Goal: Transaction & Acquisition: Purchase product/service

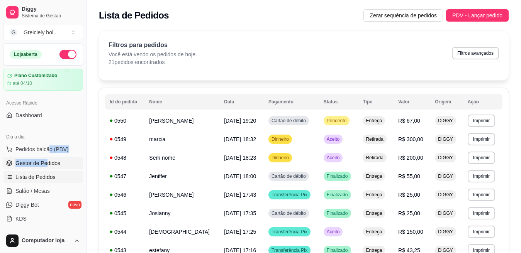
drag, startPoint x: 47, startPoint y: 156, endPoint x: 45, endPoint y: 162, distance: 6.8
click at [45, 162] on ul "Pedidos balcão (PDV) Gestor de Pedidos Lista de Pedidos Salão / Mesas Diggy Bot…" at bounding box center [43, 184] width 80 height 82
click at [45, 162] on span "Gestor de Pedidos" at bounding box center [37, 164] width 45 height 8
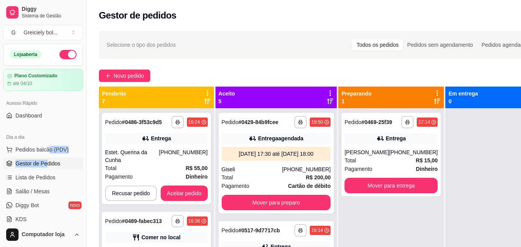
click at [48, 160] on span "Gestor de Pedidos" at bounding box center [37, 164] width 45 height 8
click at [36, 176] on span "Lista de Pedidos" at bounding box center [35, 177] width 40 height 8
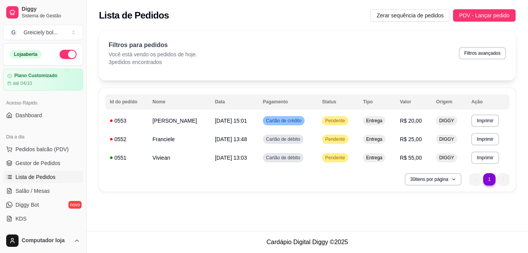
click at [92, 120] on div "**********" at bounding box center [307, 113] width 441 height 175
click at [489, 160] on button "Imprimir" at bounding box center [484, 158] width 27 height 12
click at [468, 185] on button "IMPRESSORA" at bounding box center [469, 185] width 54 height 12
click at [487, 141] on button "Imprimir" at bounding box center [484, 139] width 27 height 12
click at [462, 165] on button "IMPRESSORA" at bounding box center [469, 166] width 54 height 12
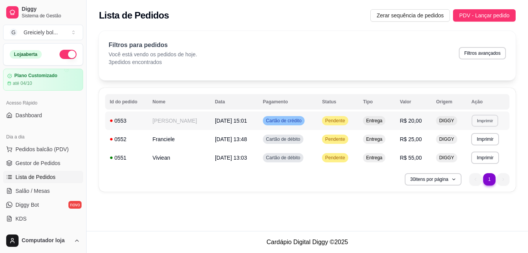
click at [482, 122] on button "Imprimir" at bounding box center [484, 121] width 27 height 12
click at [461, 149] on button "IMPRESSORA" at bounding box center [469, 148] width 54 height 12
click at [487, 17] on span "PDV - Lançar pedido" at bounding box center [484, 15] width 50 height 9
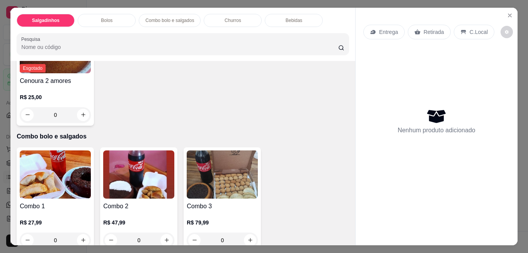
scroll to position [446, 0]
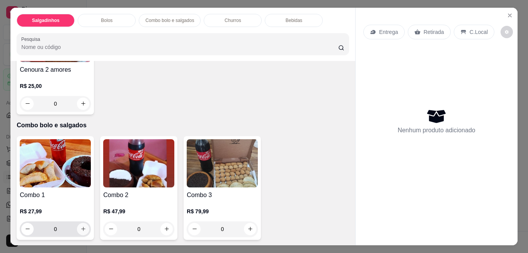
click at [80, 227] on icon "increase-product-quantity" at bounding box center [83, 229] width 6 height 6
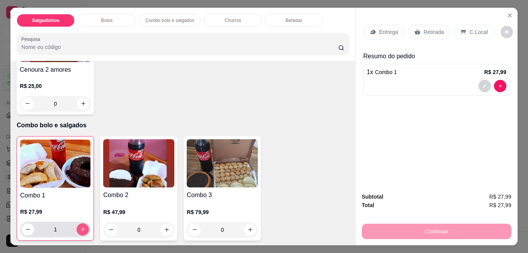
type input "1"
click at [429, 31] on p "Retirada" at bounding box center [434, 32] width 20 height 8
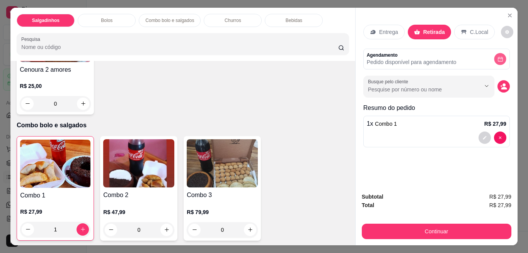
click at [497, 53] on button "decrease-product-quantity" at bounding box center [500, 59] width 12 height 12
click at [418, 52] on p "Agendamento" at bounding box center [412, 55] width 90 height 6
drag, startPoint x: 418, startPoint y: 51, endPoint x: 468, endPoint y: 55, distance: 49.3
click at [468, 55] on div "Agendamento Pedido disponível para agendamento" at bounding box center [436, 59] width 139 height 14
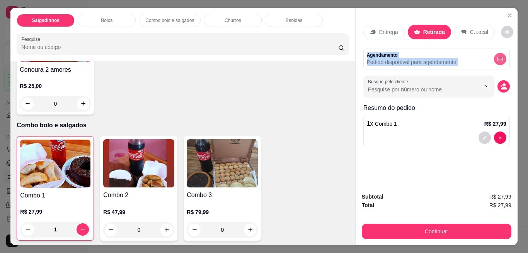
click at [499, 53] on button "decrease-product-quantity" at bounding box center [500, 59] width 12 height 12
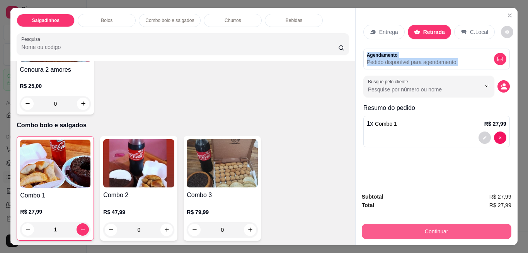
click at [413, 225] on button "Continuar" at bounding box center [437, 231] width 150 height 15
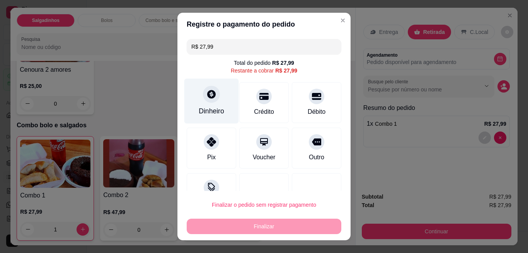
click at [208, 108] on div "Dinheiro" at bounding box center [212, 111] width 26 height 10
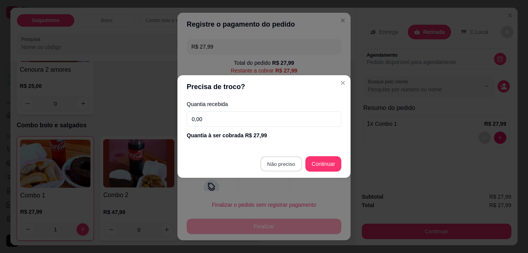
type input "R$ 0,00"
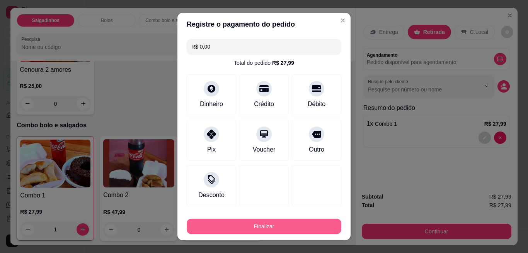
click at [276, 231] on button "Finalizar" at bounding box center [264, 226] width 155 height 15
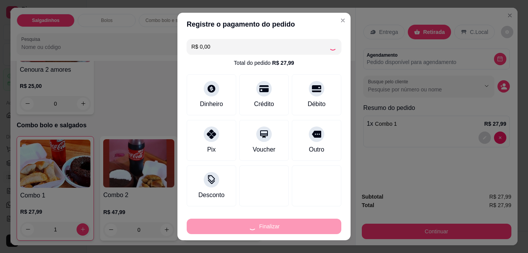
type input "0"
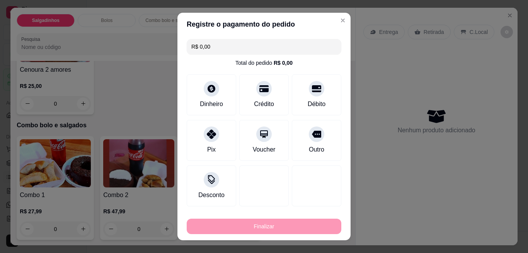
type input "-R$ 27,99"
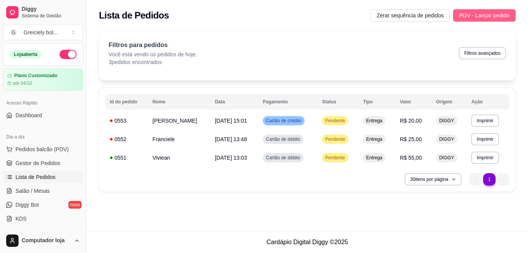
click at [475, 18] on span "PDV - Lançar pedido" at bounding box center [484, 15] width 50 height 9
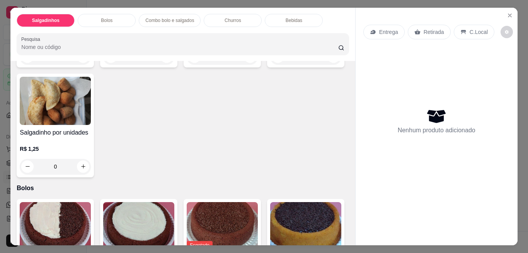
scroll to position [165, 0]
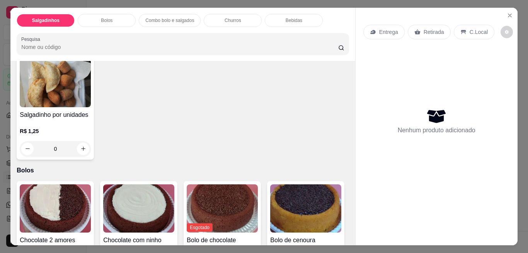
click at [328, 45] on button "increase-product-quantity" at bounding box center [334, 39] width 12 height 12
type input "1"
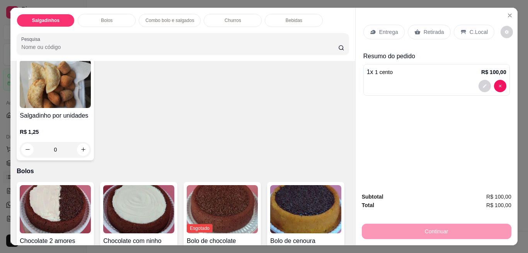
scroll to position [166, 0]
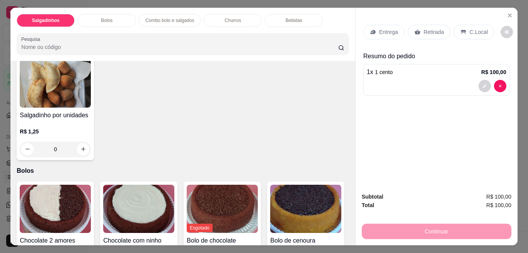
click at [418, 25] on div "Retirada" at bounding box center [429, 32] width 43 height 15
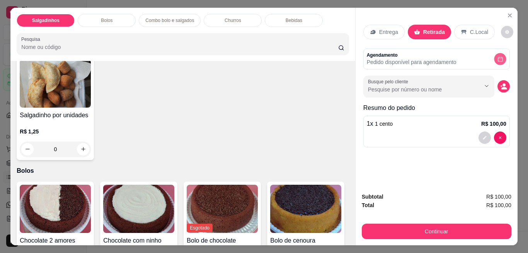
click at [497, 56] on icon "decrease-product-quantity" at bounding box center [500, 59] width 6 height 6
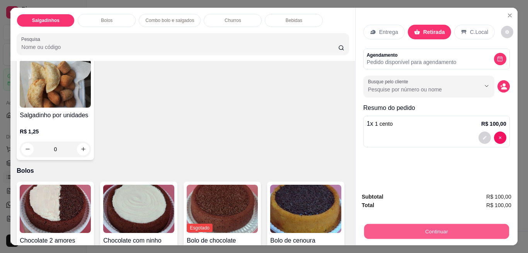
click at [436, 225] on button "Continuar" at bounding box center [436, 232] width 145 height 15
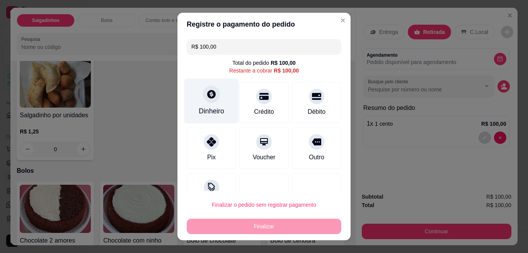
click at [207, 102] on div at bounding box center [211, 94] width 17 height 17
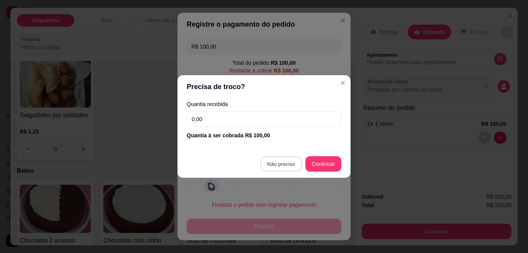
type input "R$ 0,00"
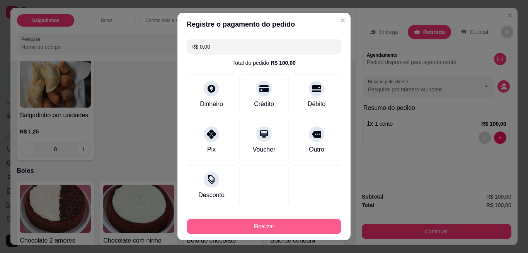
click at [256, 229] on button "Finalizar" at bounding box center [264, 226] width 155 height 15
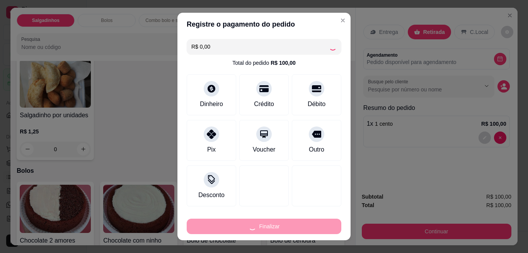
type input "0"
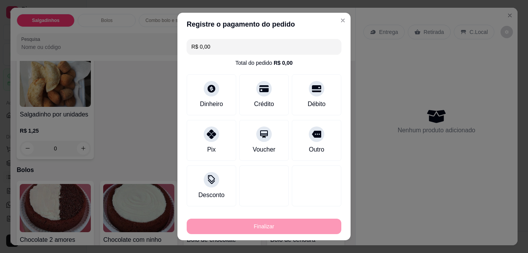
type input "-R$ 100,00"
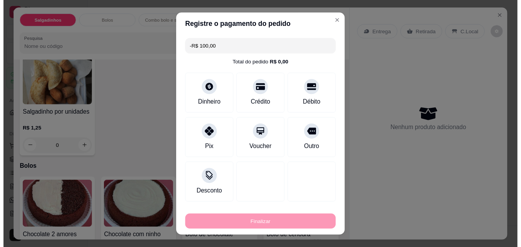
scroll to position [165, 0]
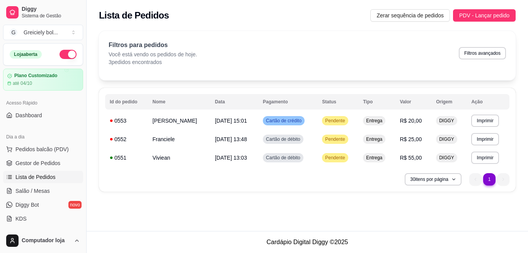
click at [490, 181] on li "1" at bounding box center [489, 179] width 12 height 12
click at [35, 151] on span "Pedidos balcão (PDV)" at bounding box center [41, 150] width 53 height 8
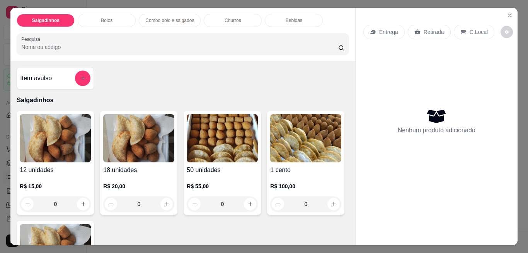
click at [438, 28] on p "Retirada" at bounding box center [434, 32] width 20 height 8
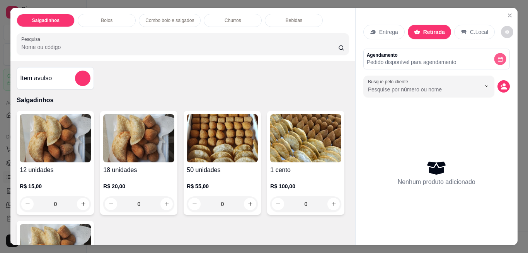
click at [494, 53] on button "decrease-product-quantity" at bounding box center [500, 59] width 12 height 12
click at [507, 12] on icon "Close" at bounding box center [510, 15] width 6 height 6
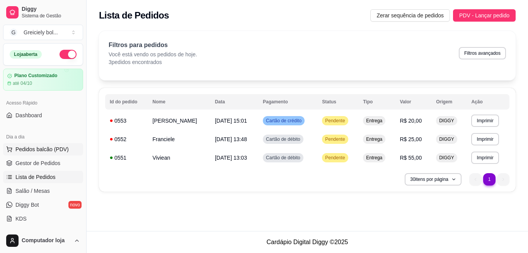
click at [33, 150] on span "Pedidos balcão (PDV)" at bounding box center [41, 150] width 53 height 8
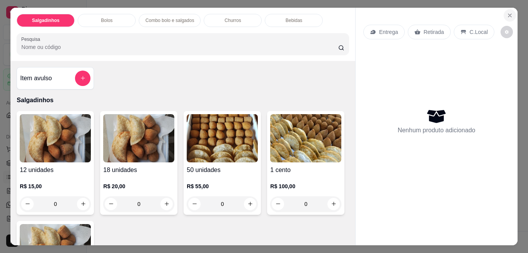
click at [507, 12] on icon "Close" at bounding box center [510, 15] width 6 height 6
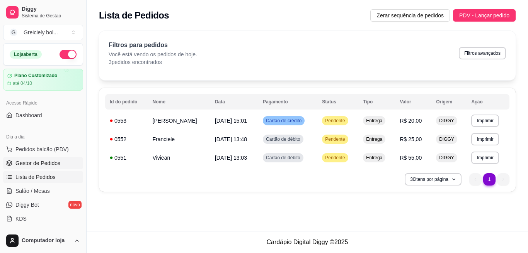
click at [32, 163] on span "Gestor de Pedidos" at bounding box center [37, 164] width 45 height 8
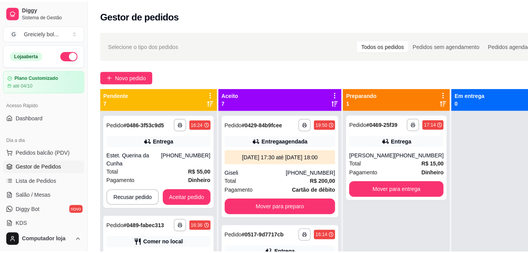
scroll to position [22, 0]
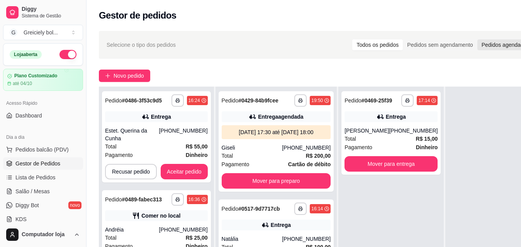
drag, startPoint x: 480, startPoint y: 53, endPoint x: 481, endPoint y: 45, distance: 7.4
click at [481, 45] on div "Selecione o tipo dos pedidos Todos os pedidos Pedidos sem agendamento Pedidos a…" at bounding box center [320, 45] width 443 height 28
click at [481, 45] on div "Pedidos agendados" at bounding box center [506, 44] width 56 height 11
click at [478, 39] on input "Pedidos agendados" at bounding box center [478, 39] width 0 height 0
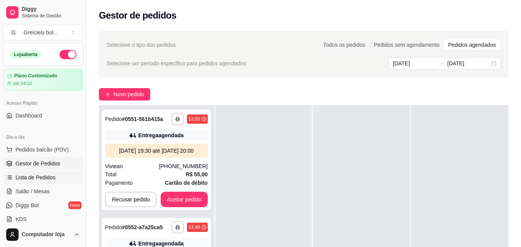
click at [40, 179] on span "Lista de Pedidos" at bounding box center [35, 177] width 40 height 8
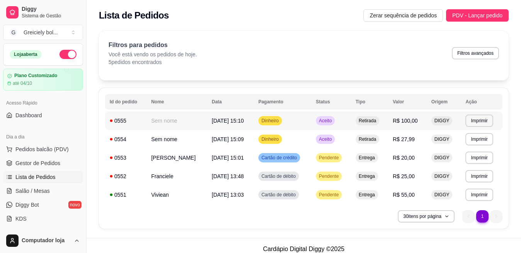
click at [176, 123] on td "Sem nome" at bounding box center [176, 121] width 61 height 19
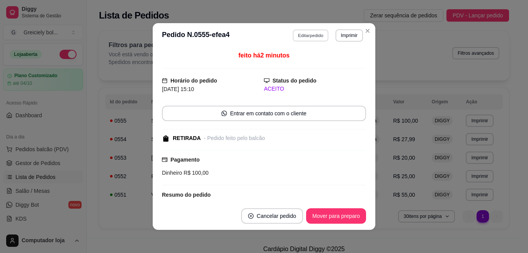
click at [311, 37] on button "Editar pedido" at bounding box center [311, 35] width 36 height 12
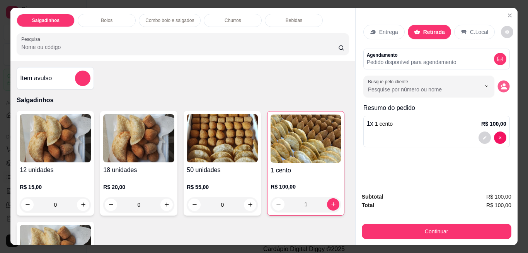
click at [500, 83] on icon "decrease-product-quantity" at bounding box center [503, 86] width 7 height 7
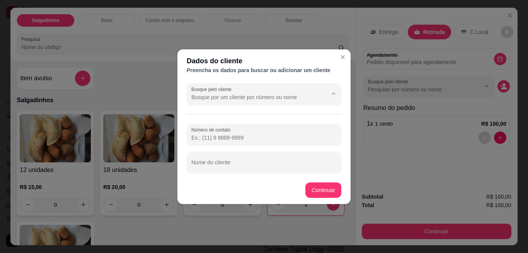
click at [245, 100] on input "Busque pelo cliente" at bounding box center [253, 98] width 124 height 8
type input "janiele"
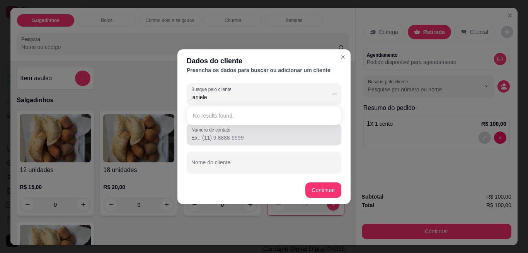
click at [269, 142] on div at bounding box center [263, 134] width 145 height 15
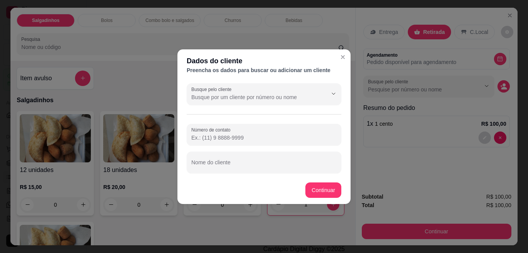
click at [269, 138] on input "Número de contato" at bounding box center [263, 138] width 145 height 8
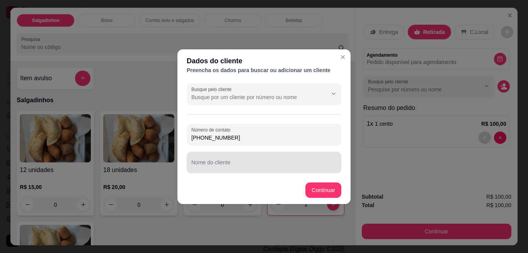
type input "[PHONE_NUMBER]"
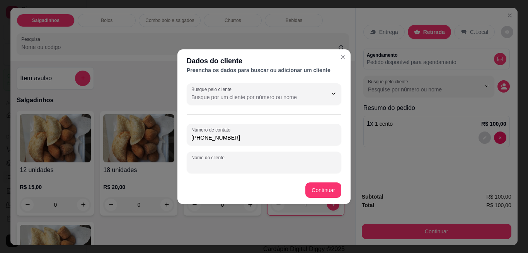
click at [233, 167] on input "Nome do cliente" at bounding box center [263, 166] width 145 height 8
type input "janiele"
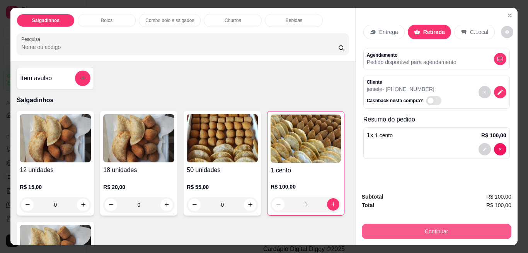
click at [408, 228] on button "Continuar" at bounding box center [437, 231] width 150 height 15
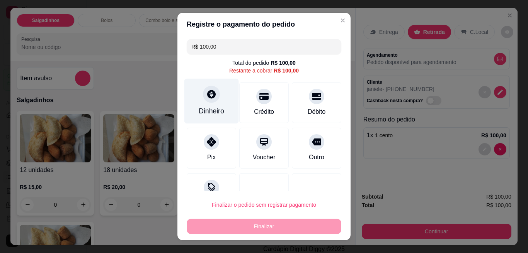
click at [199, 105] on div "Dinheiro" at bounding box center [211, 101] width 54 height 45
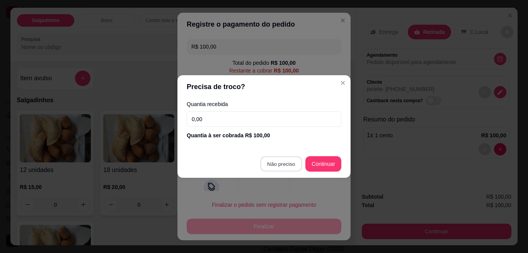
type input "R$ 0,00"
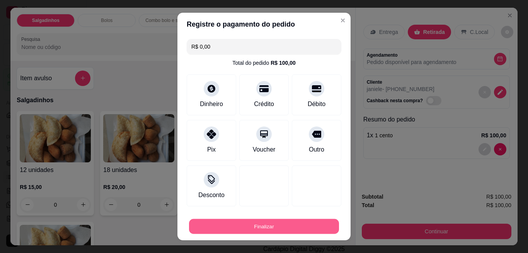
click at [274, 224] on button "Finalizar" at bounding box center [264, 226] width 150 height 15
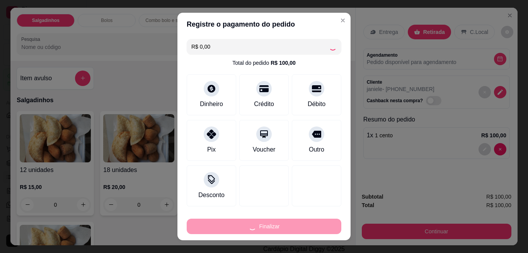
type input "0"
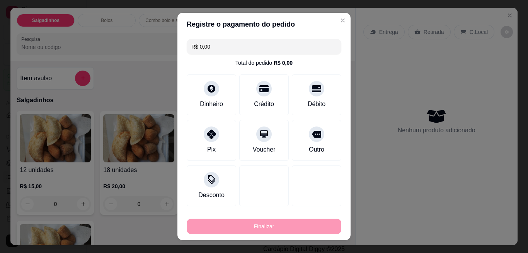
type input "-R$ 100,00"
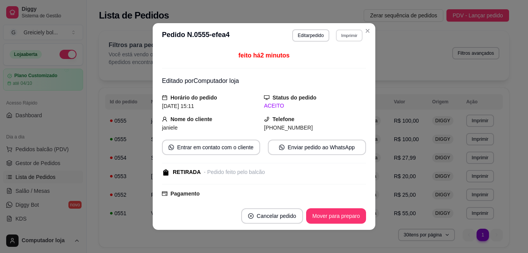
click at [353, 31] on button "Imprimir" at bounding box center [349, 35] width 27 height 12
click at [342, 37] on button "Imprimir" at bounding box center [349, 35] width 27 height 12
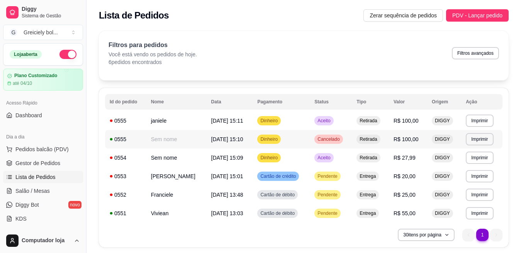
click at [157, 136] on td "Sem nome" at bounding box center [176, 139] width 60 height 19
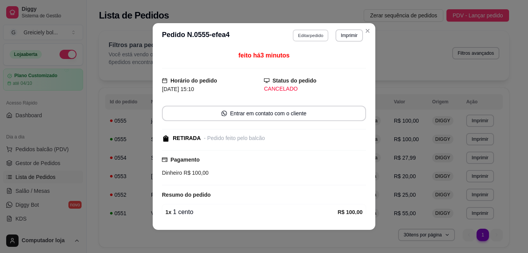
click at [316, 38] on button "Editar pedido" at bounding box center [311, 35] width 36 height 12
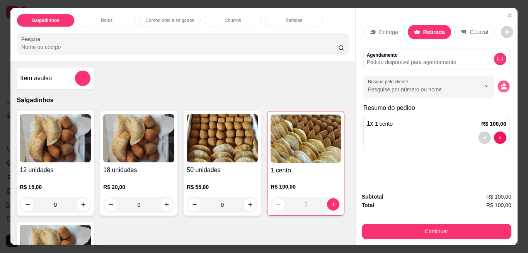
click at [500, 83] on icon "decrease-product-quantity" at bounding box center [503, 86] width 7 height 7
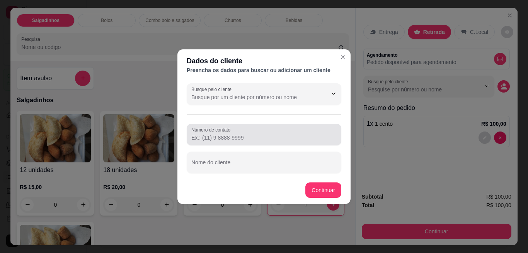
click at [214, 133] on label "Número de contato" at bounding box center [212, 130] width 42 height 7
click at [214, 134] on input "Número de contato" at bounding box center [263, 138] width 145 height 8
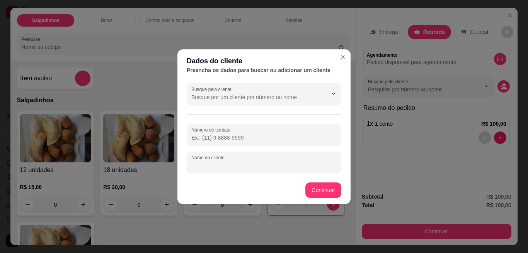
click at [209, 162] on input "Nome do cliente" at bounding box center [263, 166] width 145 height 8
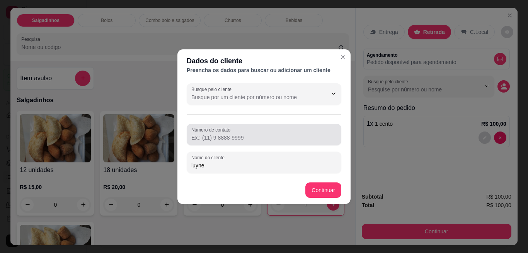
type input "luyne"
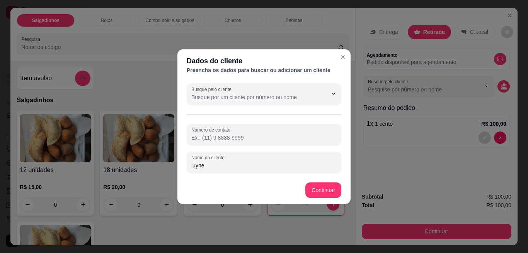
click at [212, 141] on input "Número de contato" at bounding box center [263, 138] width 145 height 8
type input "[PHONE_NUMBER]"
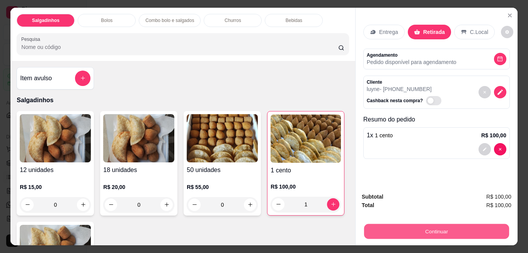
click at [454, 222] on div "Continuar" at bounding box center [437, 230] width 150 height 17
click at [457, 227] on button "Continuar" at bounding box center [436, 232] width 145 height 15
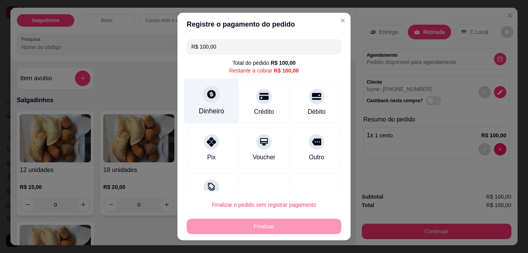
click at [203, 115] on div "Dinheiro" at bounding box center [212, 111] width 26 height 10
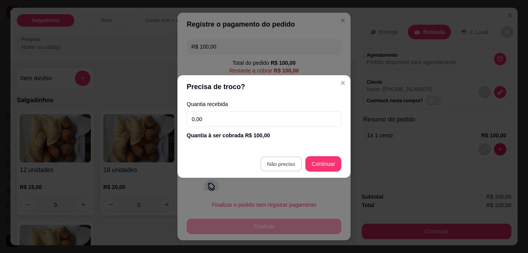
type input "R$ 0,00"
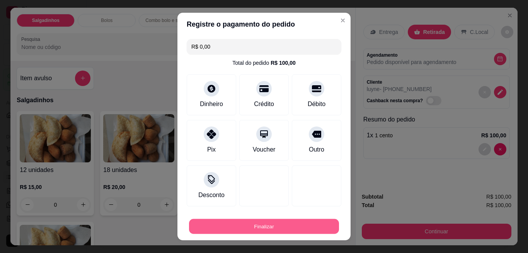
click at [262, 226] on button "Finalizar" at bounding box center [264, 226] width 150 height 15
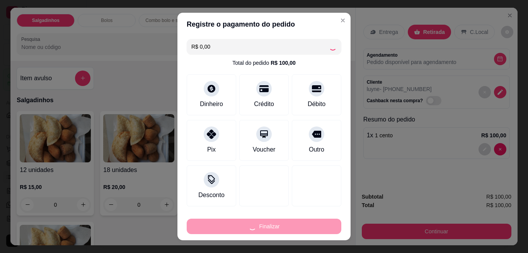
type input "0"
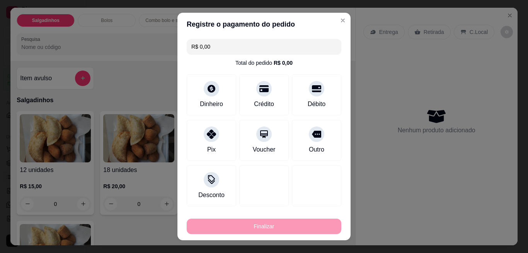
type input "-R$ 100,00"
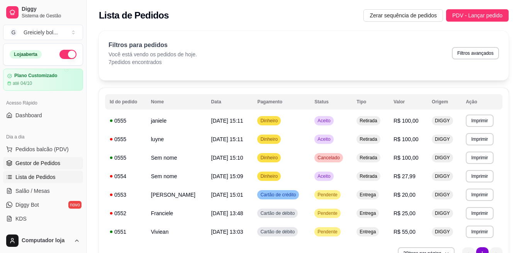
click at [37, 165] on span "Gestor de Pedidos" at bounding box center [37, 164] width 45 height 8
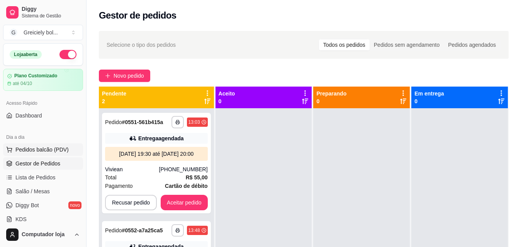
click at [45, 150] on span "Pedidos balcão (PDV)" at bounding box center [41, 150] width 53 height 8
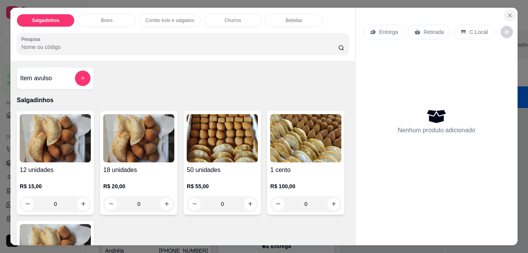
click at [507, 12] on icon "Close" at bounding box center [510, 15] width 6 height 6
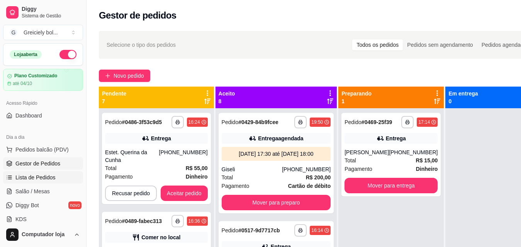
click at [36, 173] on link "Lista de Pedidos" at bounding box center [43, 177] width 80 height 12
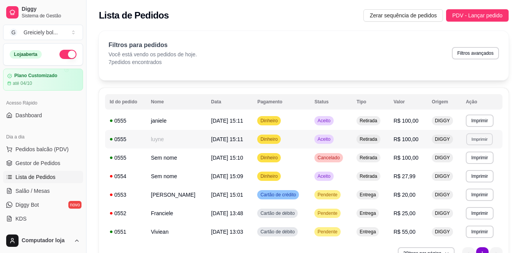
click at [483, 138] on button "Imprimir" at bounding box center [479, 139] width 27 height 12
click at [464, 165] on button "IMPRESSORA" at bounding box center [464, 166] width 54 height 12
click at [476, 119] on button "Imprimir" at bounding box center [479, 121] width 27 height 12
click at [458, 147] on button "IMPRESSORA" at bounding box center [464, 148] width 54 height 12
click at [473, 173] on button "Imprimir" at bounding box center [479, 176] width 27 height 12
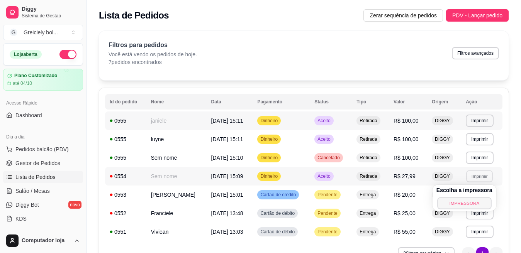
click at [461, 202] on button "IMPRESSORA" at bounding box center [464, 203] width 54 height 12
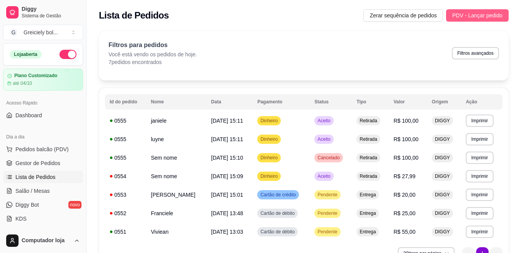
click at [476, 15] on span "PDV - Lançar pedido" at bounding box center [477, 15] width 50 height 9
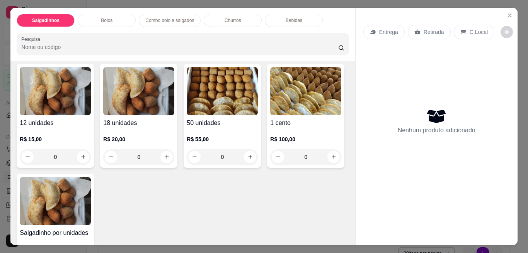
scroll to position [51, 0]
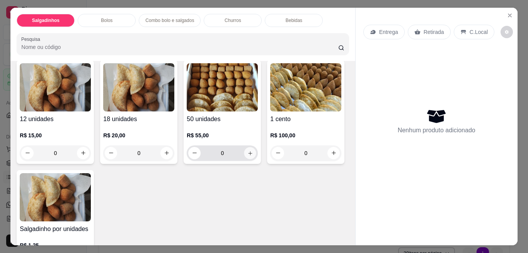
click at [247, 151] on icon "increase-product-quantity" at bounding box center [250, 153] width 6 height 6
type input "1"
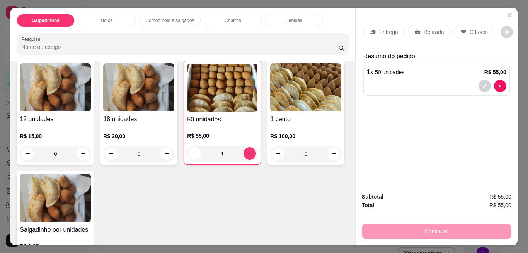
click at [381, 31] on p "Entrega" at bounding box center [388, 32] width 19 height 8
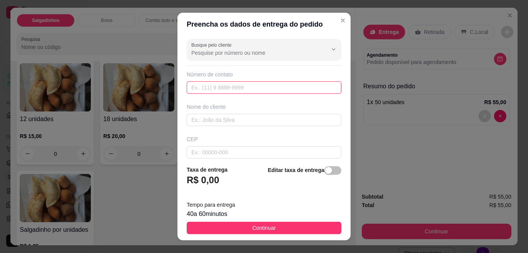
click at [222, 89] on input "text" at bounding box center [264, 88] width 155 height 12
type input "[PHONE_NUMBER]"
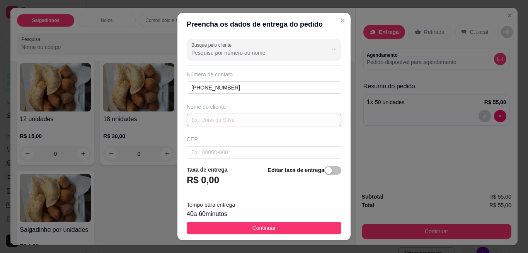
click at [200, 119] on input "text" at bounding box center [264, 120] width 155 height 12
type input "leticia"
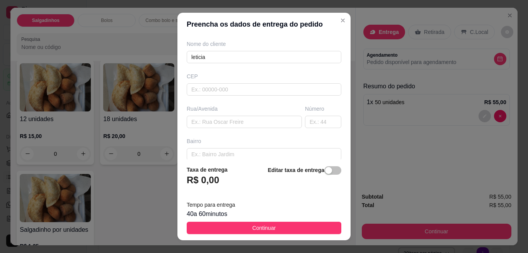
scroll to position [65, 0]
click at [233, 148] on input "text" at bounding box center [264, 152] width 155 height 12
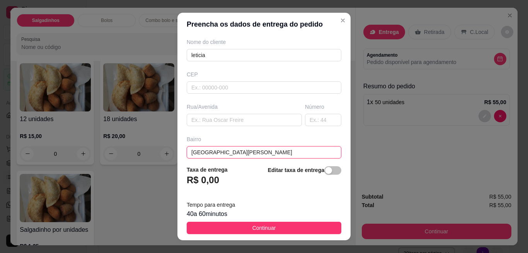
type input "[GEOGRAPHIC_DATA][PERSON_NAME]"
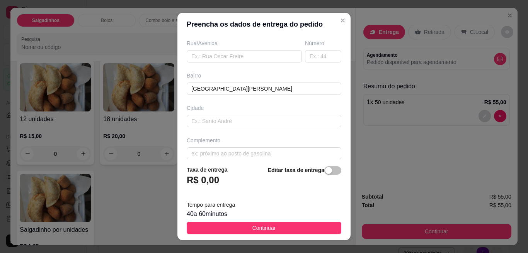
scroll to position [137, 0]
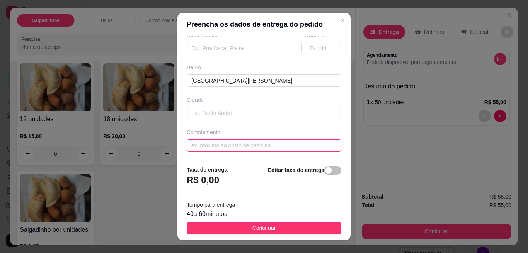
click at [261, 147] on input "text" at bounding box center [264, 145] width 155 height 12
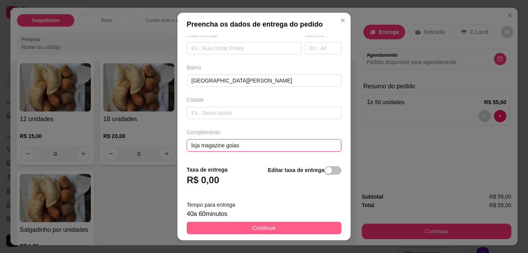
type input "loja magazine goias"
click at [252, 227] on span "Continuar" at bounding box center [264, 228] width 24 height 9
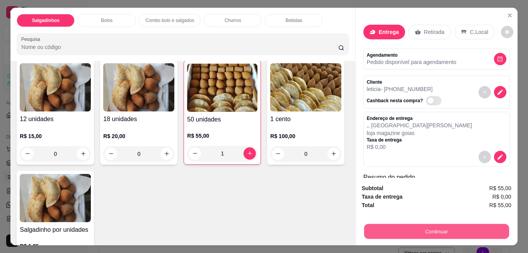
click at [439, 228] on button "Continuar" at bounding box center [436, 232] width 145 height 15
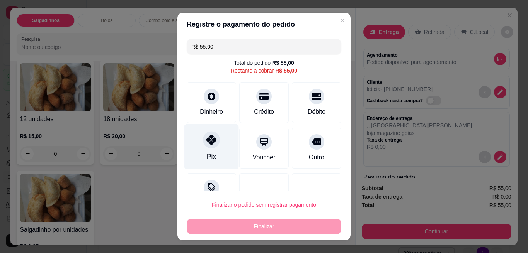
click at [213, 151] on div "Pix" at bounding box center [211, 146] width 54 height 45
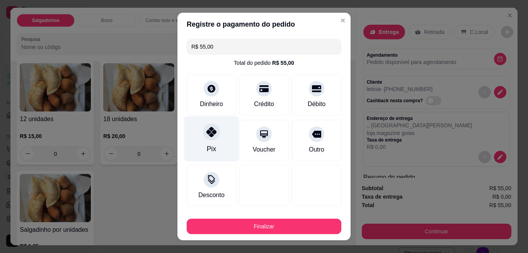
type input "R$ 0,00"
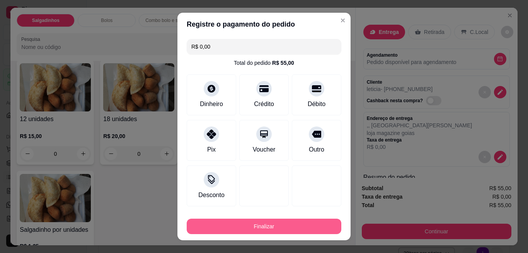
click at [257, 226] on button "Finalizar" at bounding box center [264, 226] width 155 height 15
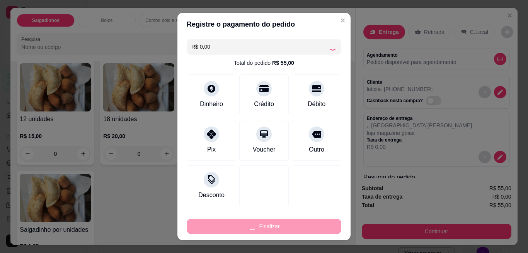
type input "0"
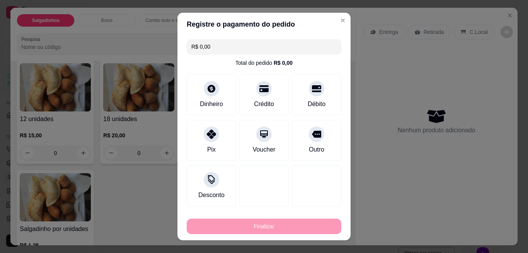
type input "-R$ 55,00"
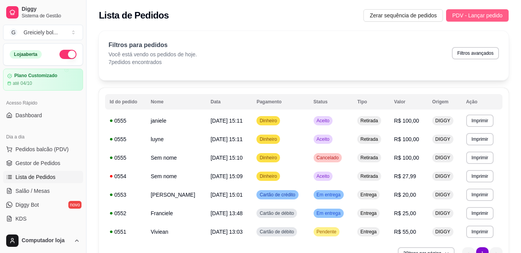
click at [482, 14] on span "PDV - Lançar pedido" at bounding box center [477, 15] width 50 height 9
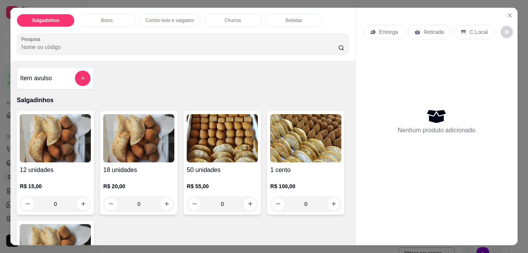
click at [417, 30] on div "Retirada" at bounding box center [429, 32] width 43 height 15
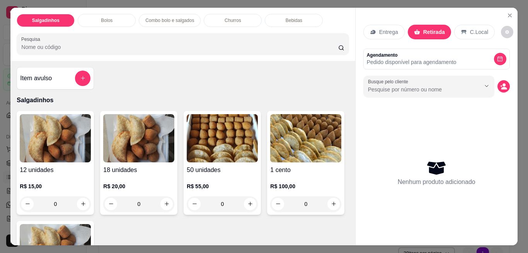
click at [418, 52] on p "Agendamento" at bounding box center [412, 55] width 90 height 6
click at [497, 56] on icon "decrease-product-quantity" at bounding box center [500, 59] width 6 height 6
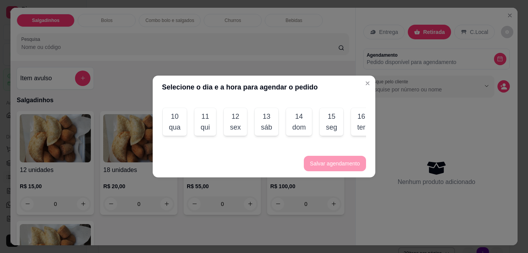
click at [362, 114] on div "16" at bounding box center [361, 116] width 8 height 11
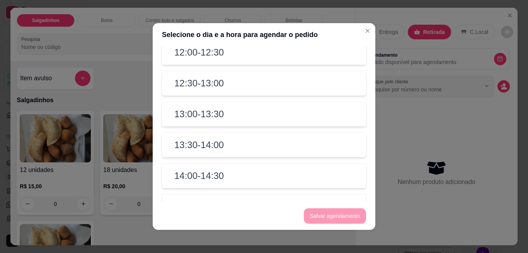
scroll to position [272, 0]
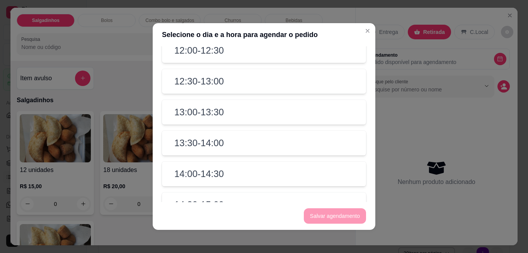
click at [204, 144] on h2 "13:30 - 14:00" at bounding box center [198, 143] width 49 height 12
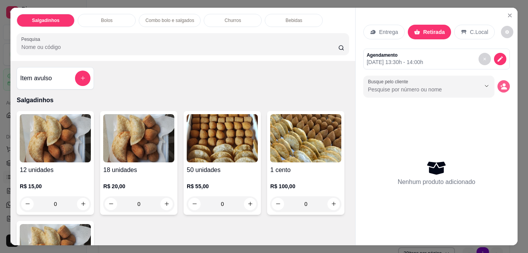
click at [502, 83] on circle "decrease-product-quantity" at bounding box center [503, 84] width 3 height 3
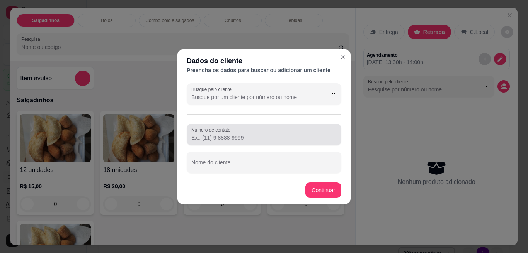
click at [270, 132] on div at bounding box center [263, 134] width 145 height 15
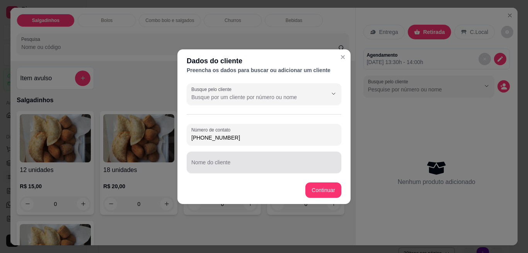
type input "[PHONE_NUMBER]"
click at [264, 160] on div at bounding box center [263, 162] width 145 height 15
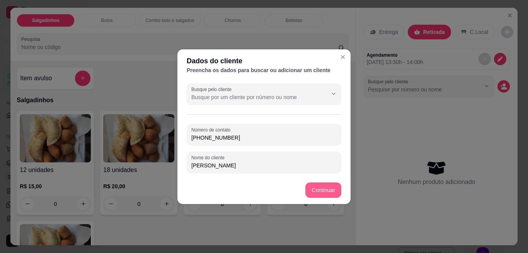
type input "[PERSON_NAME]"
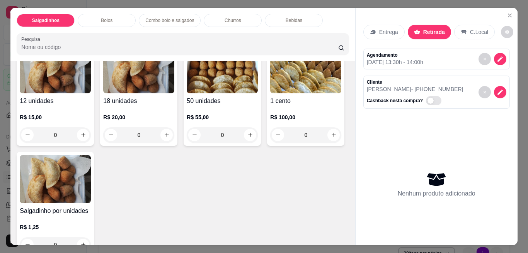
scroll to position [83, 0]
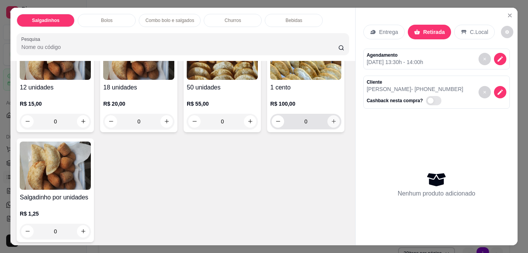
click at [331, 124] on icon "increase-product-quantity" at bounding box center [334, 122] width 6 height 6
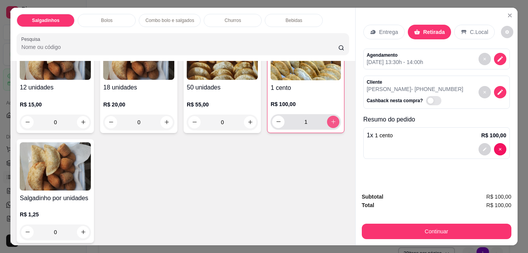
type input "1"
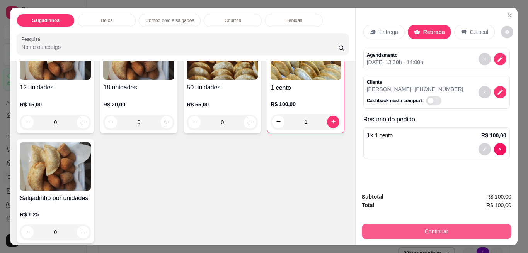
click at [455, 227] on button "Continuar" at bounding box center [437, 231] width 150 height 15
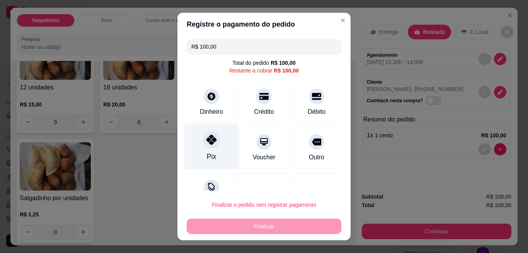
click at [206, 139] on icon at bounding box center [211, 140] width 10 height 10
type input "R$ 0,00"
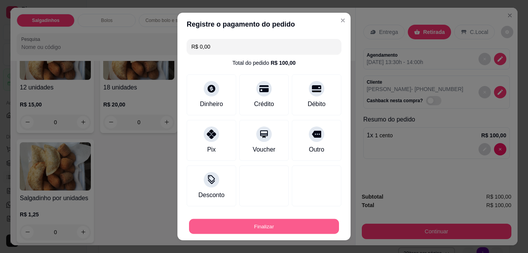
click at [279, 225] on button "Finalizar" at bounding box center [264, 226] width 150 height 15
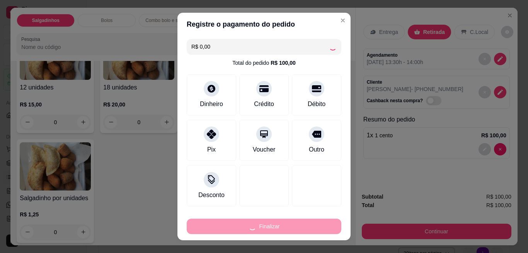
type input "0"
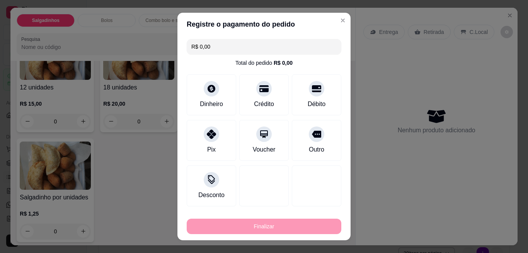
type input "-R$ 100,00"
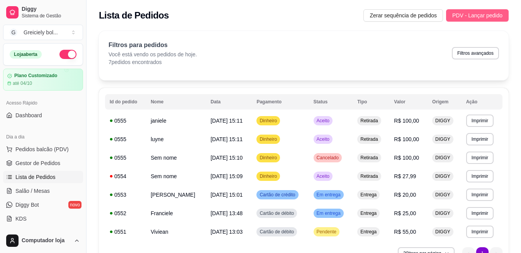
click at [475, 12] on span "PDV - Lançar pedido" at bounding box center [477, 15] width 50 height 9
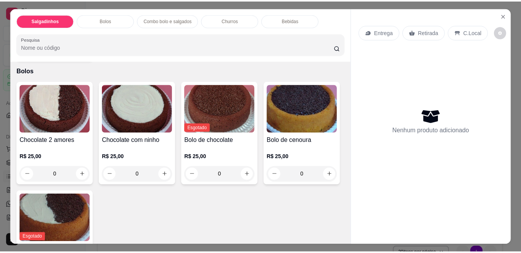
scroll to position [109, 0]
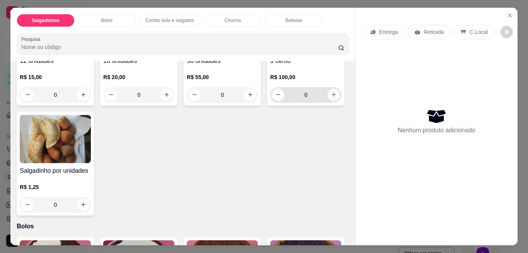
click at [331, 98] on icon "increase-product-quantity" at bounding box center [334, 95] width 6 height 6
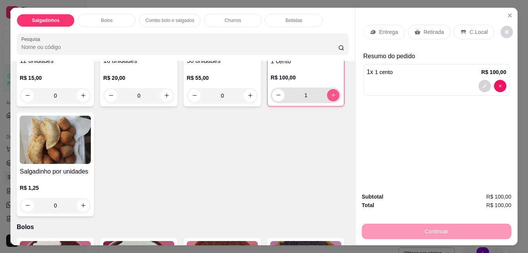
type input "1"
click at [427, 31] on p "Retirada" at bounding box center [434, 32] width 20 height 8
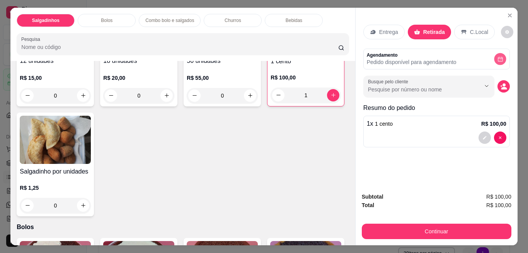
click at [497, 56] on icon "decrease-product-quantity" at bounding box center [500, 59] width 6 height 6
click at [500, 80] on button "decrease-product-quantity" at bounding box center [503, 86] width 12 height 12
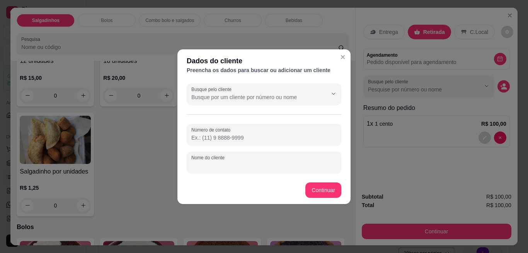
click at [243, 168] on input "Nome do cliente" at bounding box center [263, 166] width 145 height 8
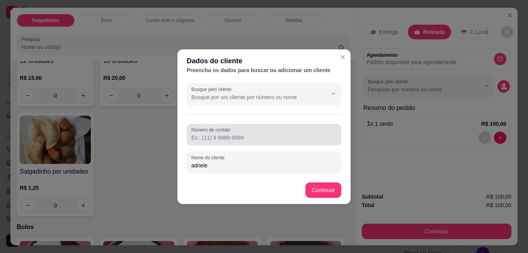
type input "adriele"
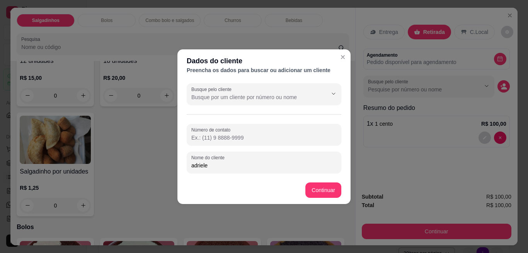
click at [255, 140] on input "Número de contato" at bounding box center [263, 138] width 145 height 8
type input "[PHONE_NUMBER]"
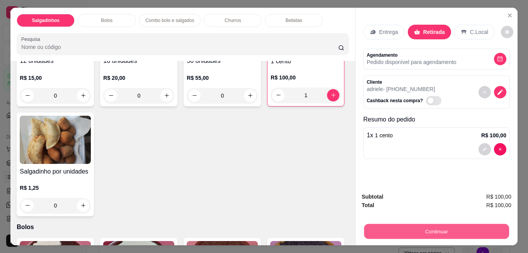
click at [449, 227] on button "Continuar" at bounding box center [436, 232] width 145 height 15
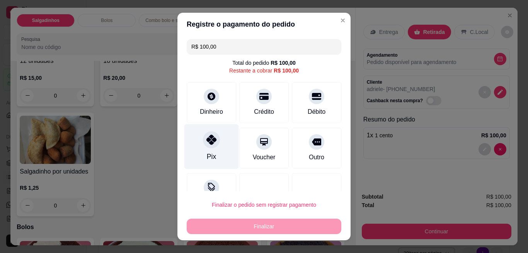
click at [202, 163] on div "Pix" at bounding box center [211, 146] width 54 height 45
type input "R$ 0,00"
click at [202, 163] on div "R$ 0,00 Total do pedido R$ 100,00 Restante a cobrar R$ 100,00 Dinheiro Crédito …" at bounding box center [263, 113] width 173 height 155
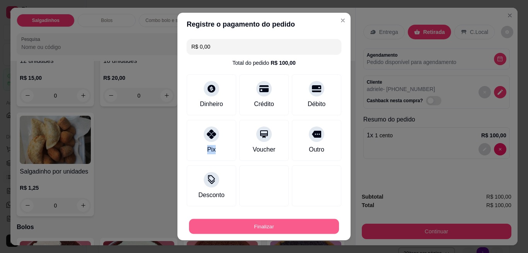
click at [313, 232] on button "Finalizar" at bounding box center [264, 226] width 150 height 15
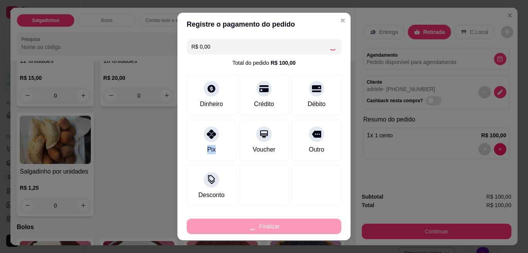
type input "0"
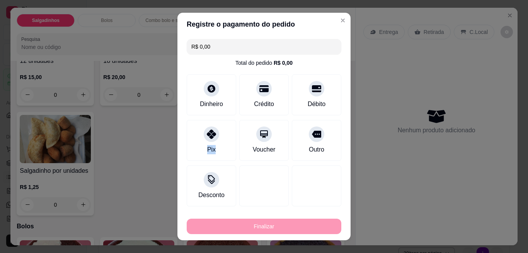
type input "-R$ 100,00"
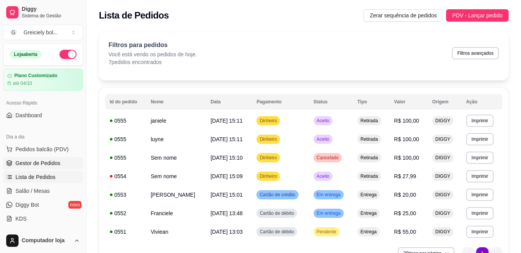
click at [29, 161] on span "Gestor de Pedidos" at bounding box center [37, 164] width 45 height 8
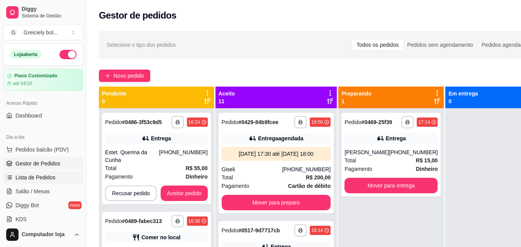
click at [33, 179] on span "Lista de Pedidos" at bounding box center [35, 177] width 40 height 8
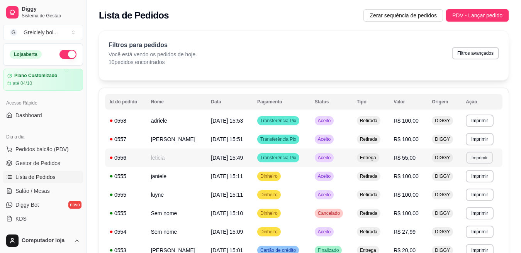
click at [475, 155] on button "Imprimir" at bounding box center [479, 158] width 27 height 12
click at [462, 184] on button "IMPRESSORA" at bounding box center [466, 185] width 56 height 12
click at [476, 139] on button "Imprimir" at bounding box center [479, 139] width 27 height 12
click at [463, 165] on button "IMPRESSORA" at bounding box center [466, 166] width 56 height 12
click at [481, 121] on button "Imprimir" at bounding box center [479, 121] width 27 height 12
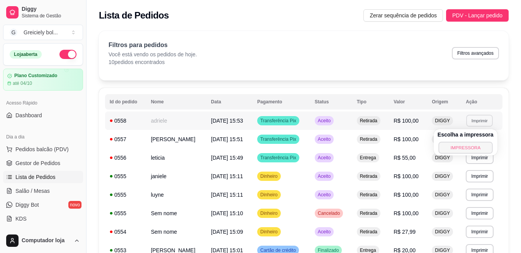
click at [456, 144] on button "IMPRESSORA" at bounding box center [466, 148] width 54 height 12
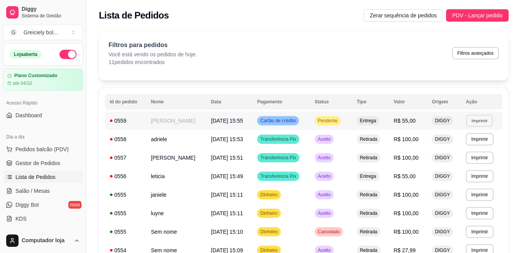
click at [475, 119] on button "Imprimir" at bounding box center [479, 121] width 27 height 12
click at [469, 146] on button "IMPRESSORA" at bounding box center [466, 148] width 56 height 12
click at [481, 122] on button "Imprimir" at bounding box center [479, 121] width 27 height 12
click at [473, 148] on button "IMPRESSORA" at bounding box center [466, 148] width 56 height 12
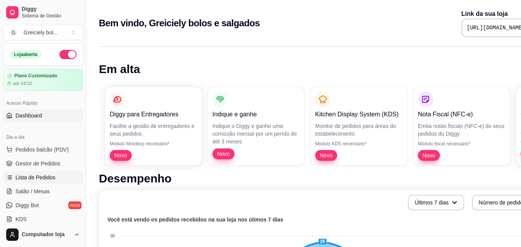
click at [24, 177] on span "Lista de Pedidos" at bounding box center [35, 177] width 40 height 8
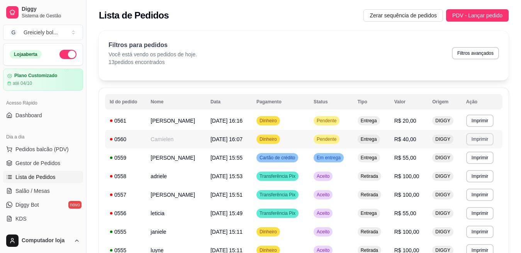
click at [482, 141] on button "Imprimir" at bounding box center [479, 139] width 27 height 12
click at [468, 164] on button "IMPRESSORA" at bounding box center [466, 166] width 54 height 12
click at [483, 121] on button "Imprimir" at bounding box center [480, 121] width 27 height 12
click at [465, 150] on button "IMPRESSORA" at bounding box center [466, 148] width 54 height 12
